Goal: Find specific page/section: Find specific page/section

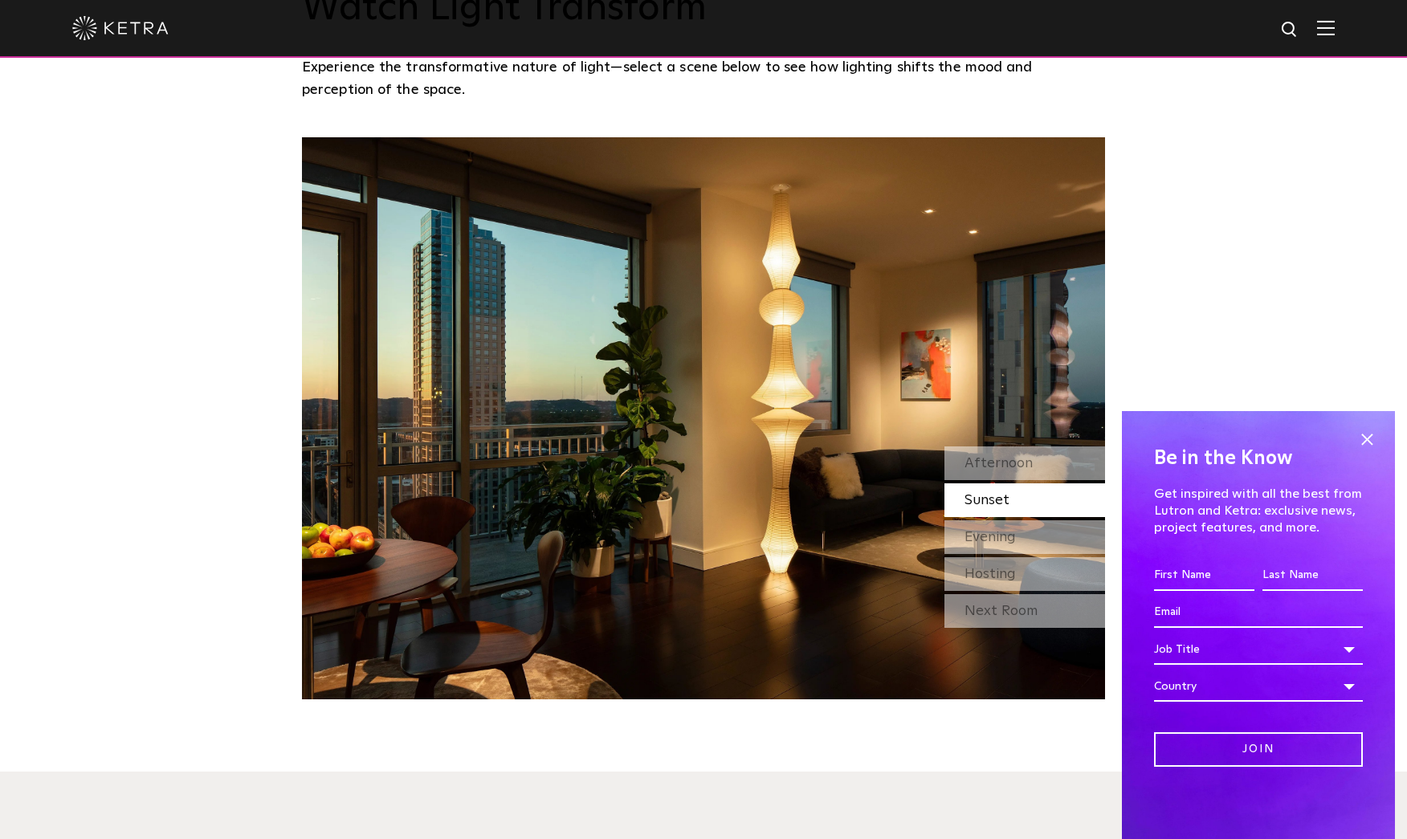
scroll to position [1491, 0]
click at [994, 543] on div "Evening" at bounding box center [1024, 537] width 161 height 34
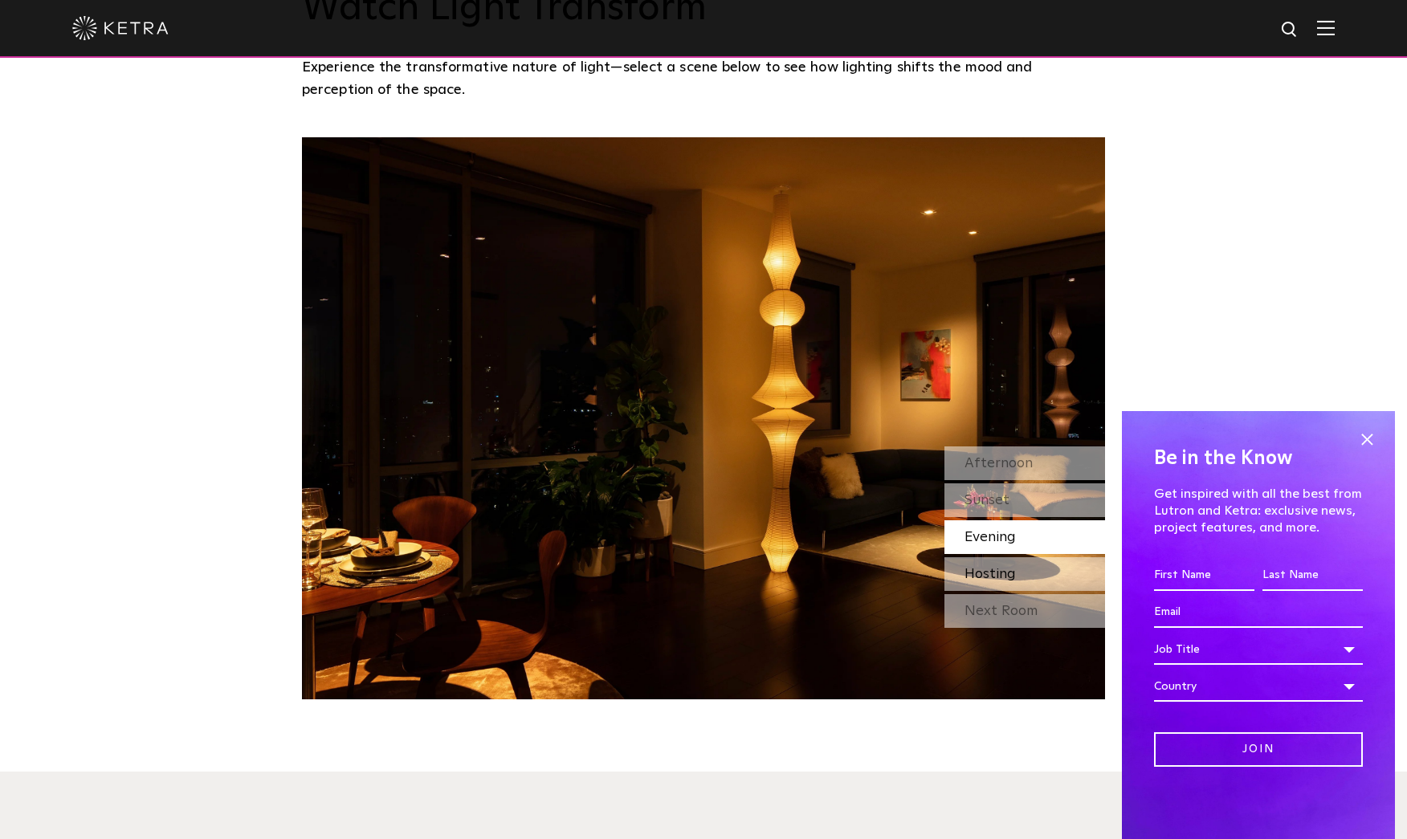
click at [994, 572] on span "Hosting" at bounding box center [989, 574] width 51 height 14
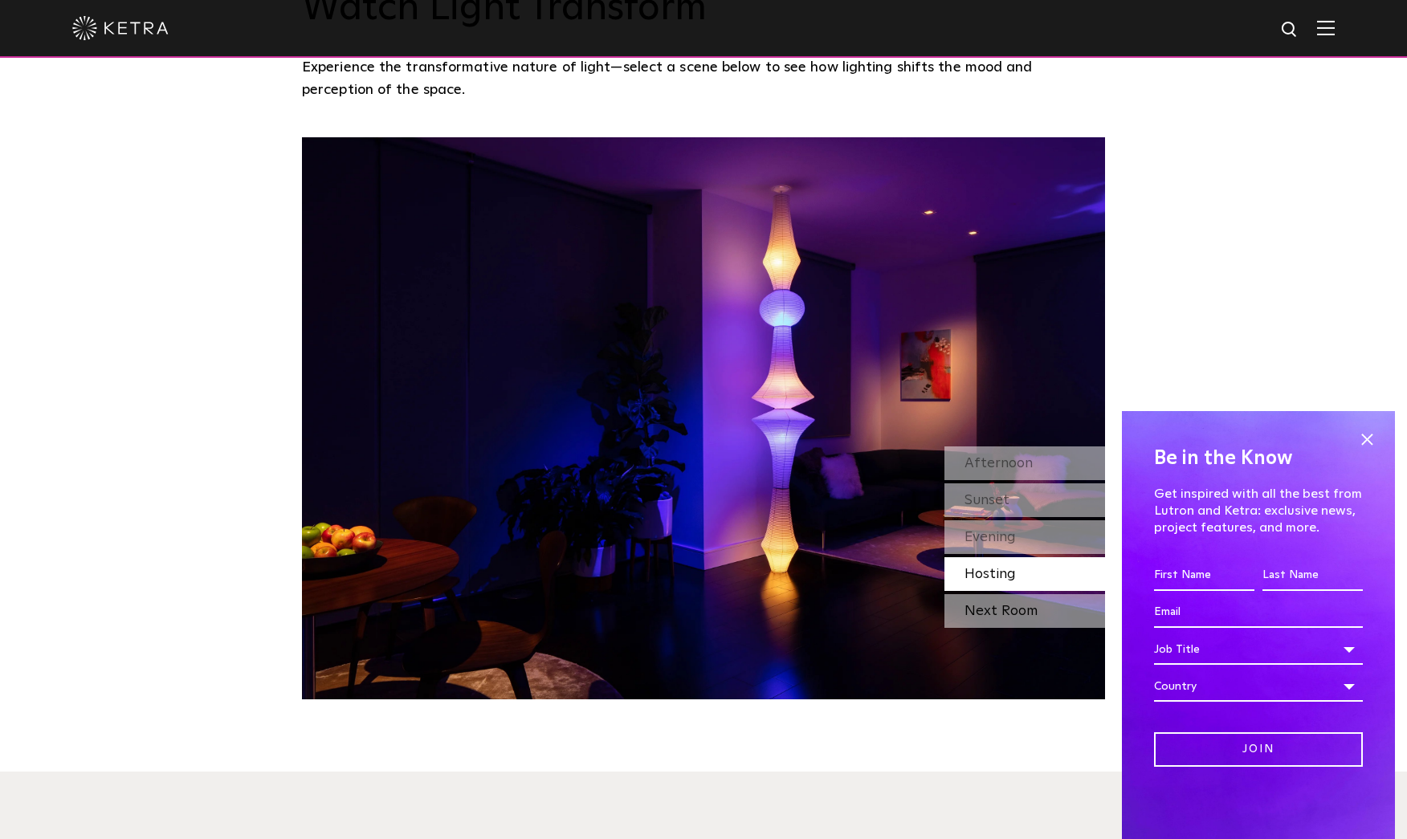
click at [993, 618] on div "Next Room" at bounding box center [1024, 611] width 161 height 34
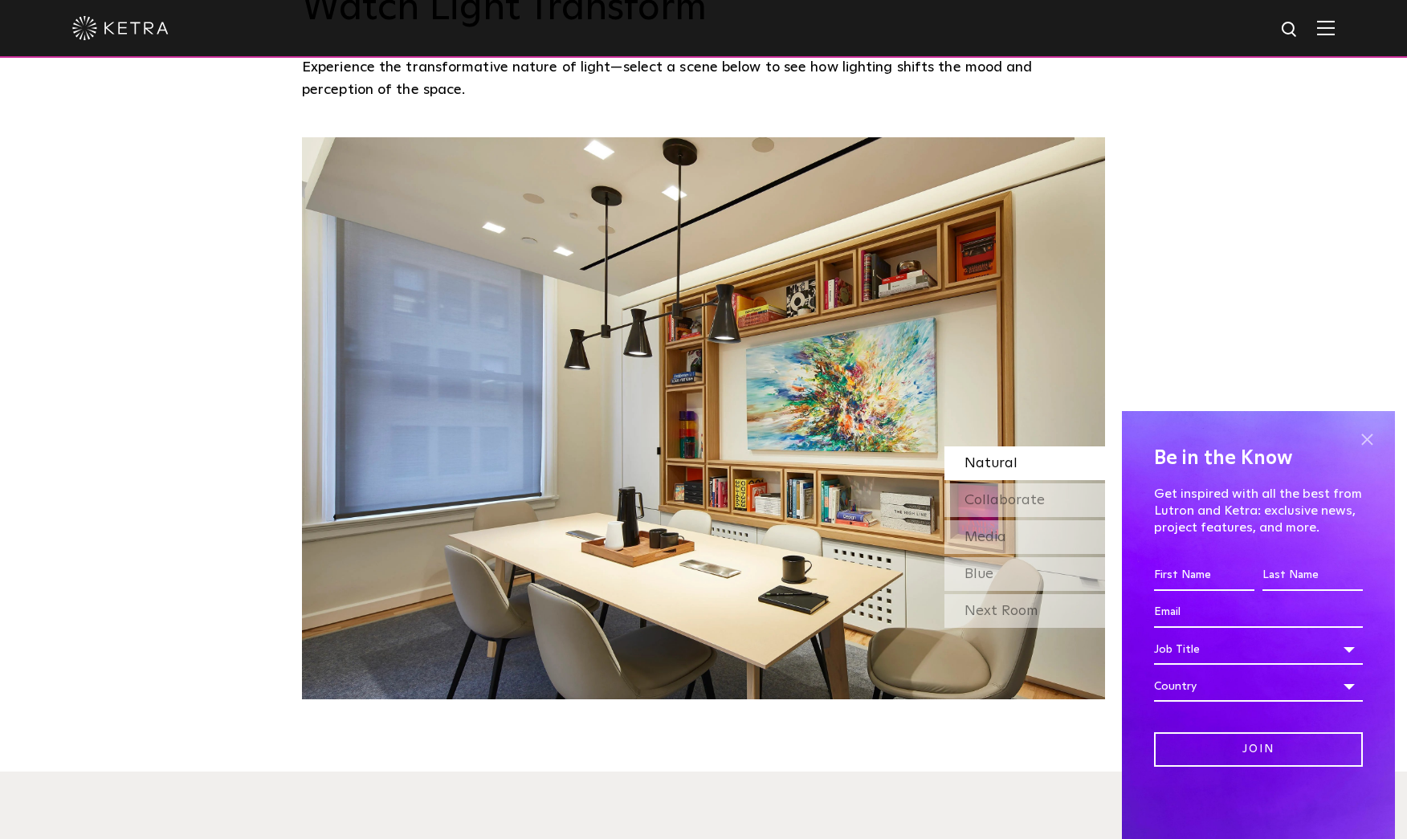
click at [1368, 446] on span at bounding box center [1367, 439] width 24 height 24
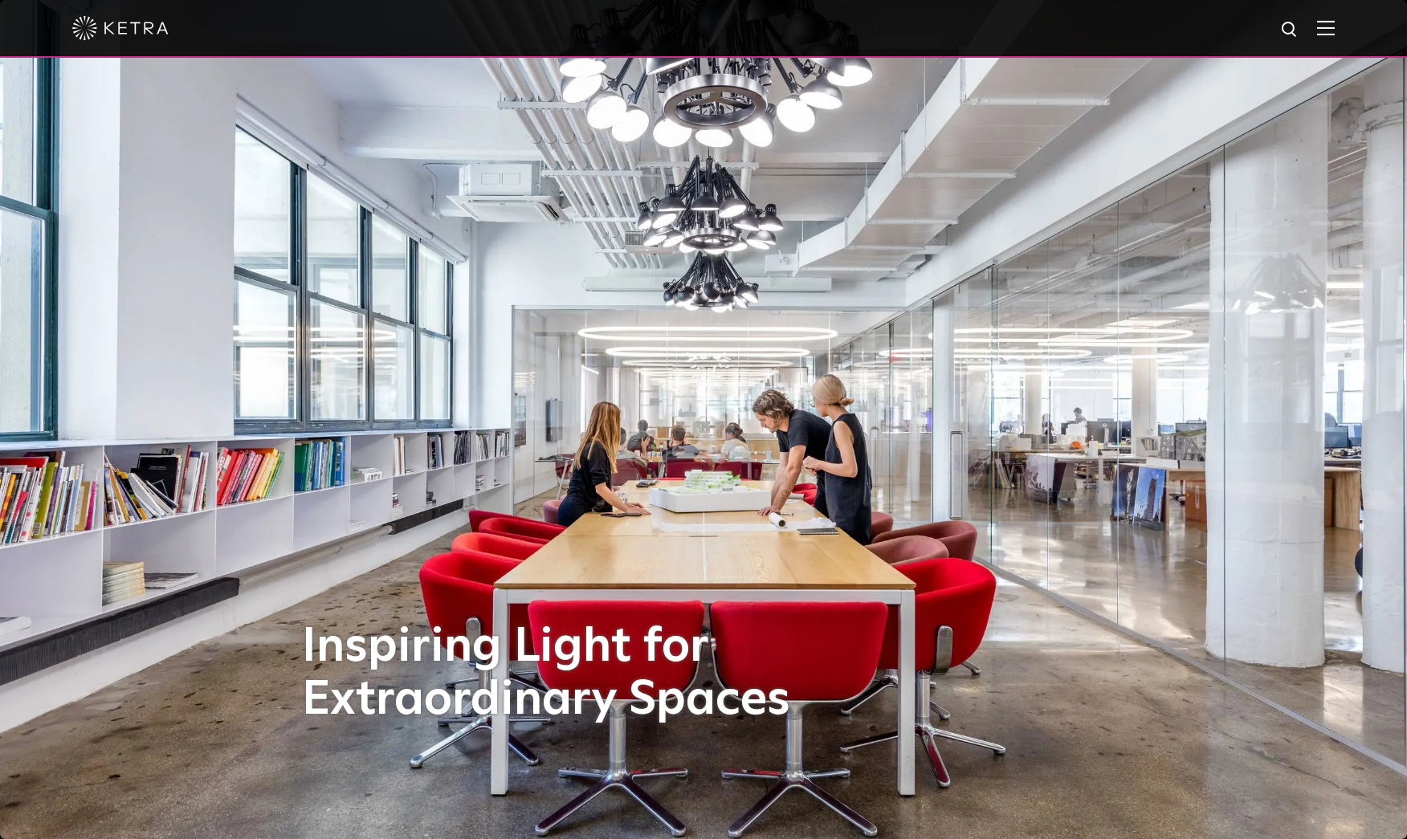
scroll to position [0, 0]
click at [1331, 36] on span at bounding box center [1326, 28] width 18 height 16
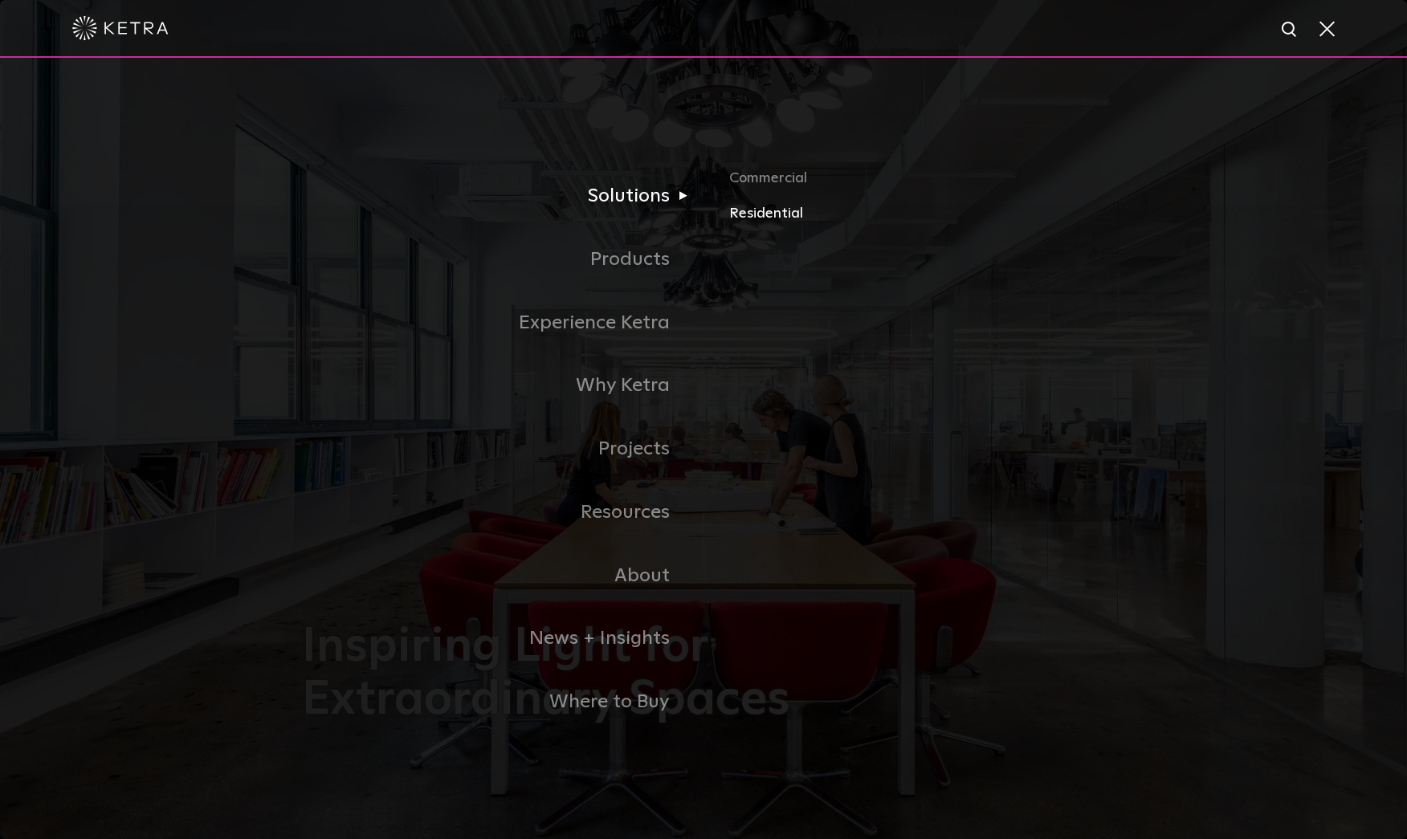
click at [743, 214] on link "Residential" at bounding box center [917, 213] width 376 height 23
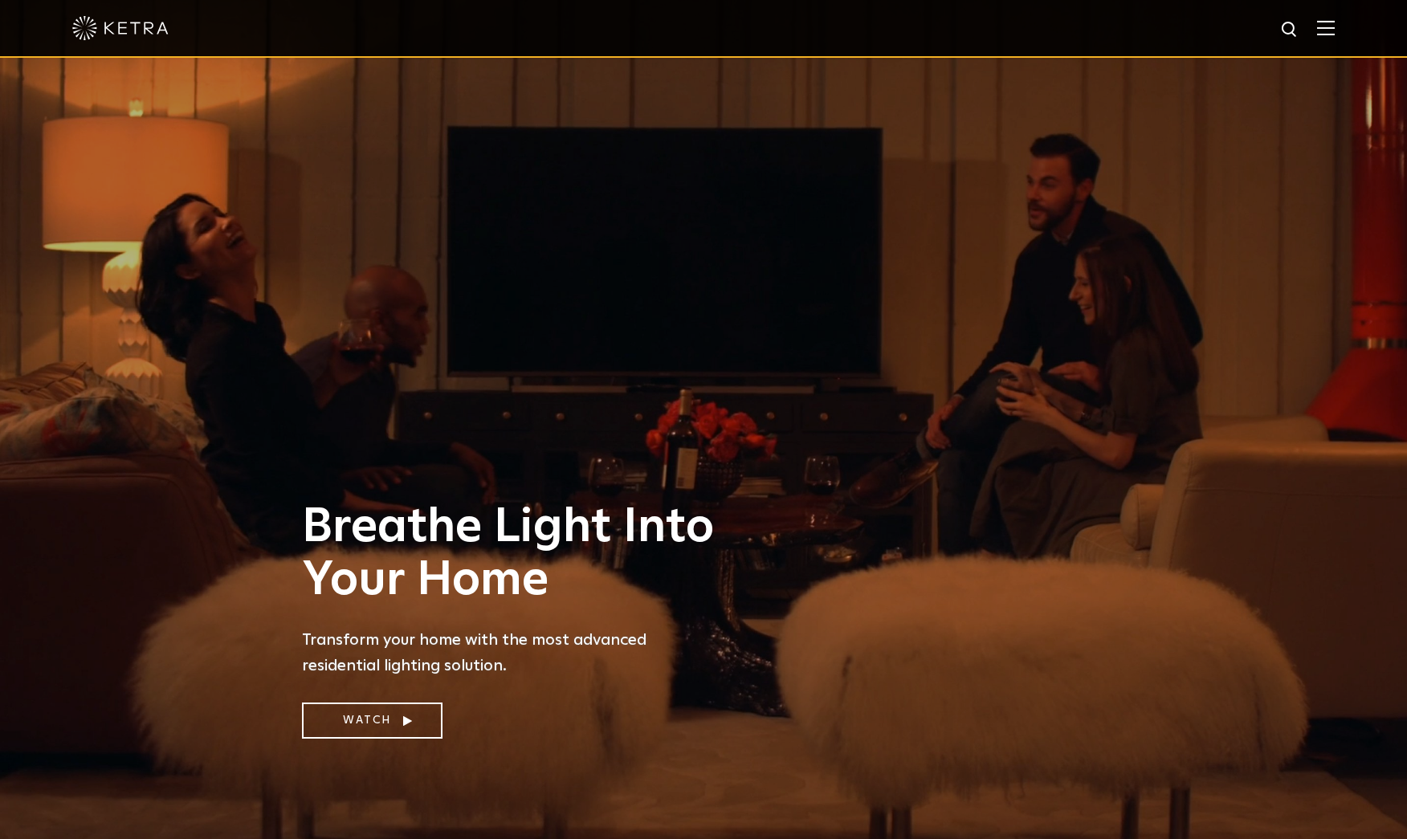
click at [1328, 26] on img at bounding box center [1326, 27] width 18 height 15
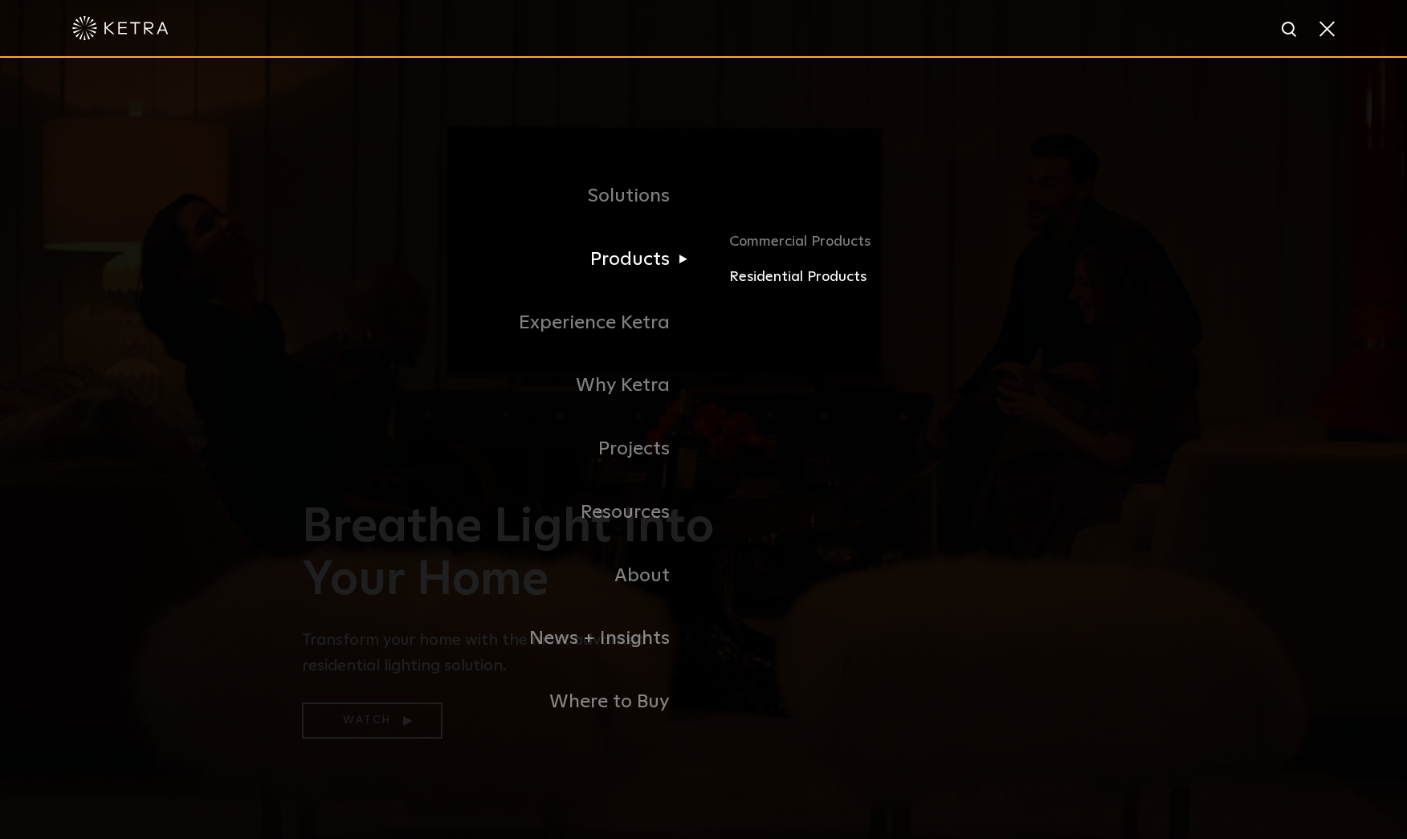
click at [752, 278] on link "Residential Products" at bounding box center [917, 277] width 376 height 23
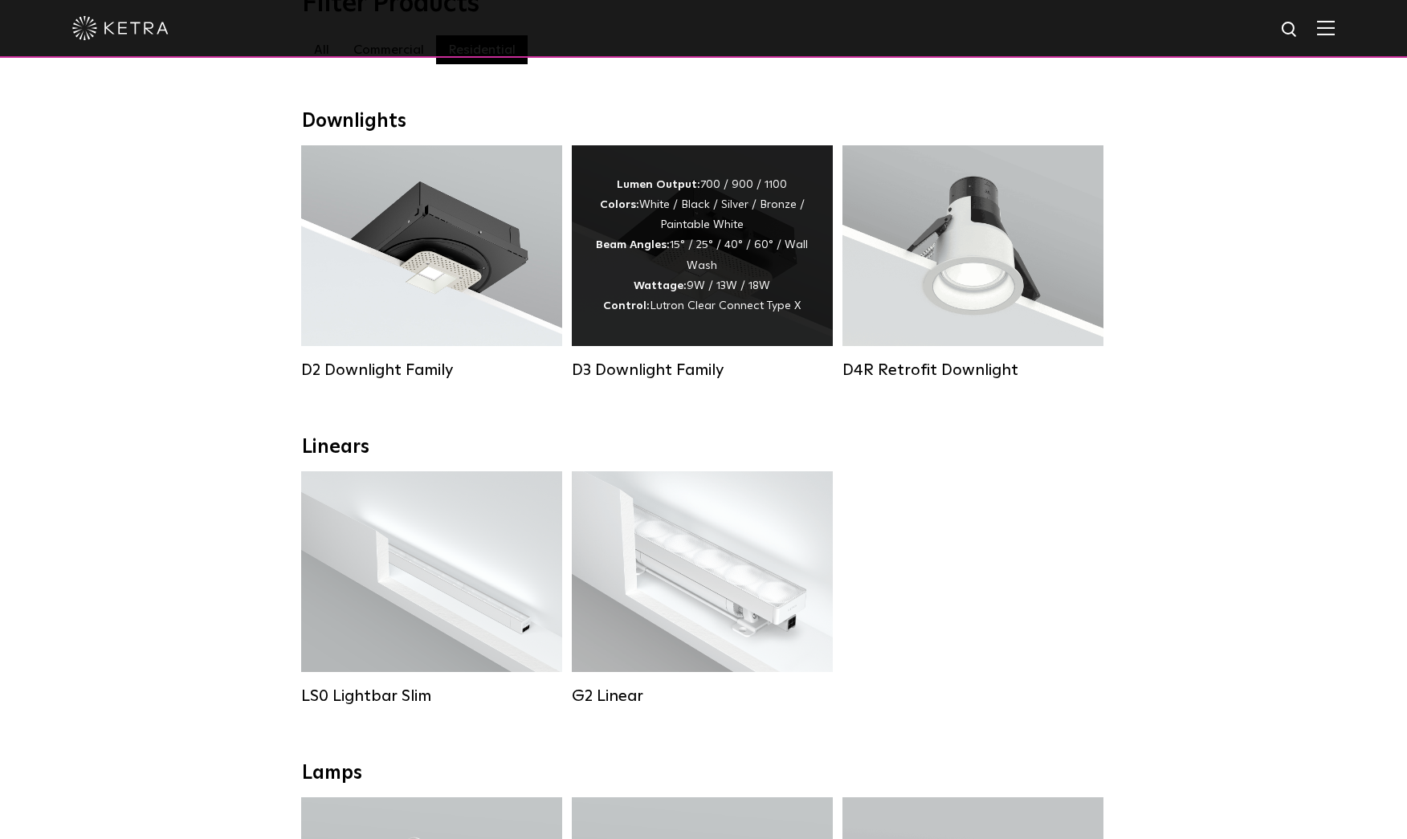
scroll to position [89, 0]
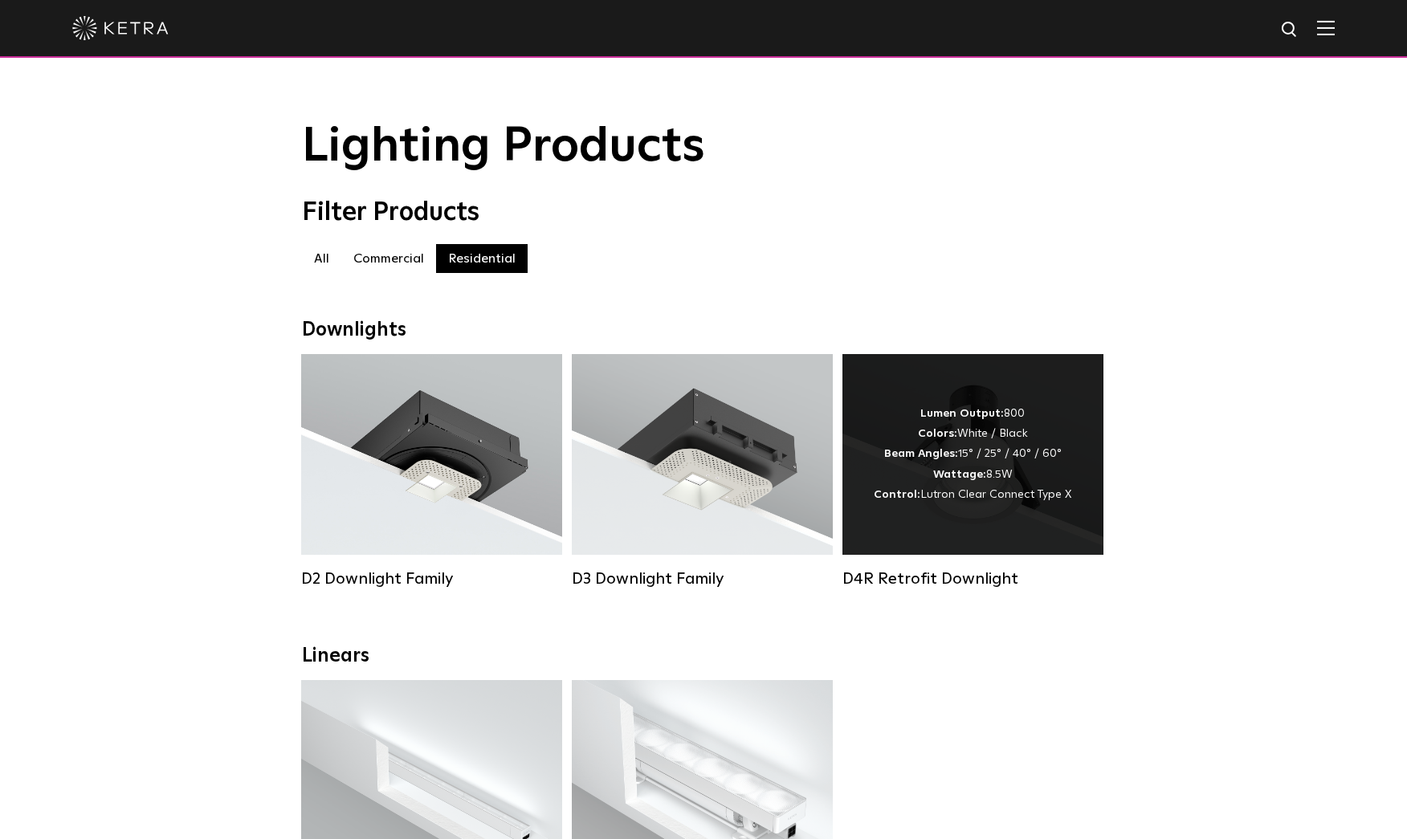
scroll to position [0, 0]
